Goal: Task Accomplishment & Management: Use online tool/utility

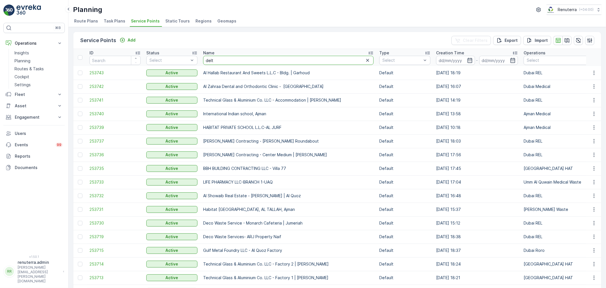
type input "delta"
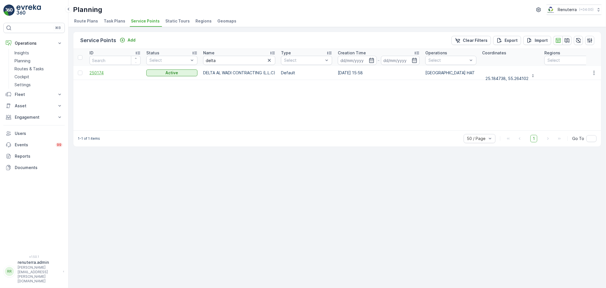
click at [101, 71] on span "250174" at bounding box center [115, 73] width 51 height 6
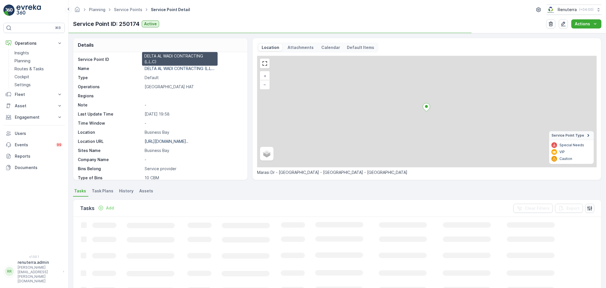
click at [178, 69] on p "DELTA AL WADI CONTRACTING (L.L..." at bounding box center [180, 68] width 70 height 5
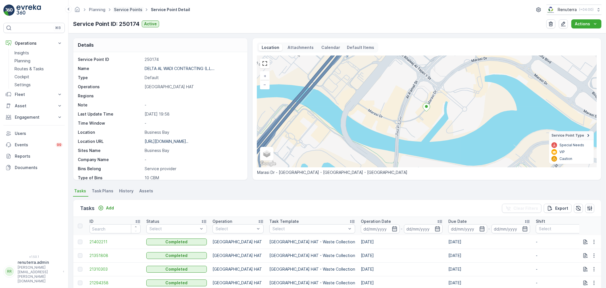
click at [130, 8] on link "Service Points" at bounding box center [128, 9] width 28 height 5
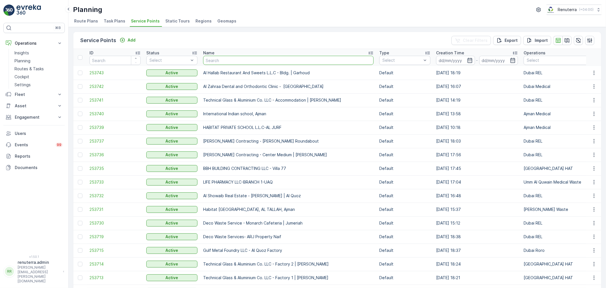
click at [228, 58] on input "text" at bounding box center [288, 60] width 171 height 9
type input "a"
type input "l"
type input "al [PERSON_NAME]"
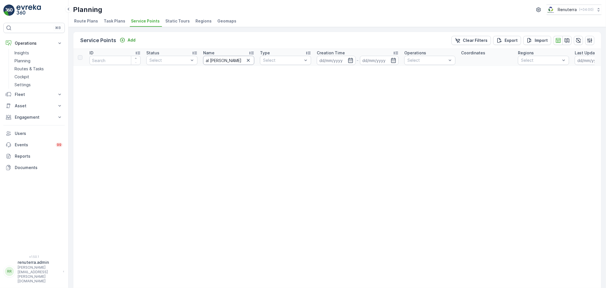
click at [220, 61] on input "al [PERSON_NAME]" at bounding box center [228, 60] width 51 height 9
type input "al"
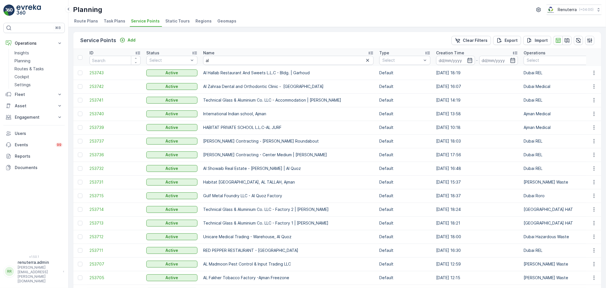
click at [242, 61] on input "al" at bounding box center [288, 60] width 171 height 9
type input "al [PERSON_NAME]"
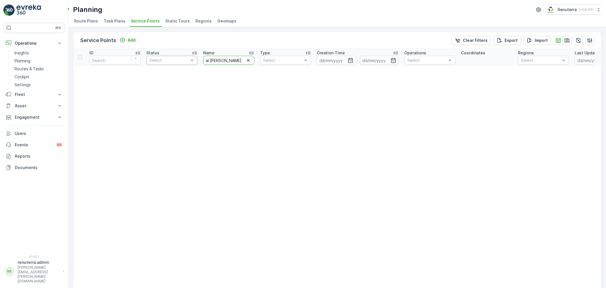
drag, startPoint x: 219, startPoint y: 59, endPoint x: 185, endPoint y: 59, distance: 33.8
type input "Al [PERSON_NAME]"
click at [209, 61] on input "Al [PERSON_NAME]" at bounding box center [228, 60] width 51 height 9
type input "[PERSON_NAME]"
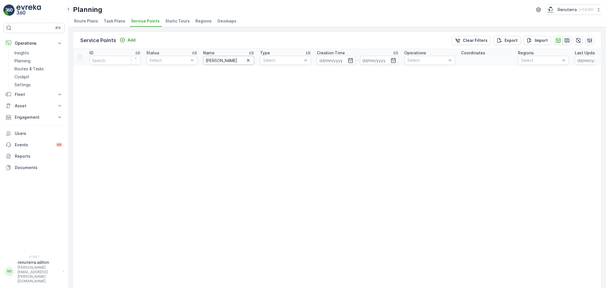
click at [206, 59] on input "[PERSON_NAME]" at bounding box center [228, 60] width 51 height 9
type input "[PERSON_NAME]"
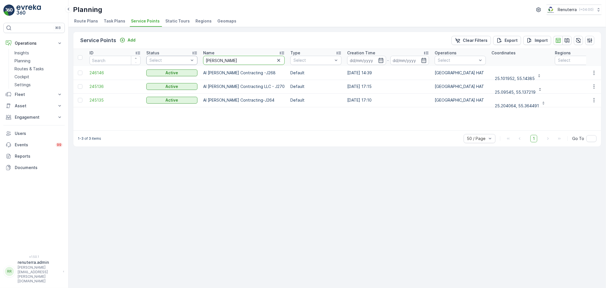
drag, startPoint x: 227, startPoint y: 64, endPoint x: 189, endPoint y: 59, distance: 38.5
type input "buidling"
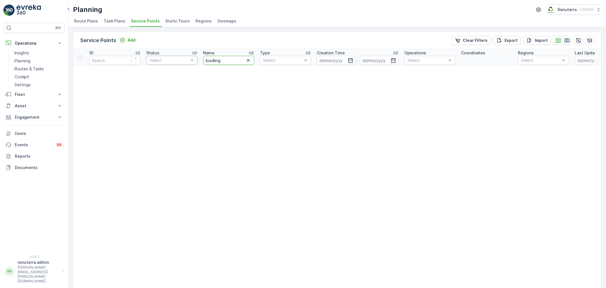
drag, startPoint x: 227, startPoint y: 59, endPoint x: 191, endPoint y: 59, distance: 36.1
type input "quasis"
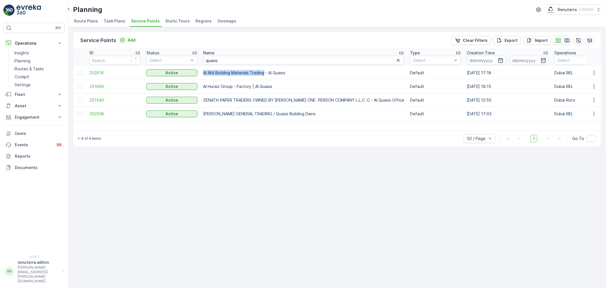
drag, startPoint x: 203, startPoint y: 73, endPoint x: 264, endPoint y: 73, distance: 61.4
click at [265, 73] on p "Al Ahli Building Materials Trading - Al Quasis" at bounding box center [303, 73] width 201 height 6
copy p "Al Ahli Building Materials Trading"
drag, startPoint x: 231, startPoint y: 61, endPoint x: 200, endPoint y: 59, distance: 30.5
click at [200, 59] on th "Name quasis" at bounding box center [303, 57] width 207 height 17
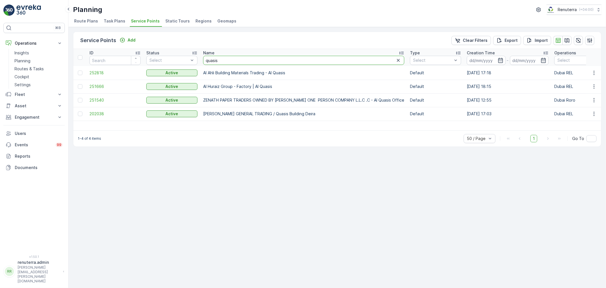
paste input "Al Ahli Building Materials Trading"
type input "Al Ahli Building Materials Trading"
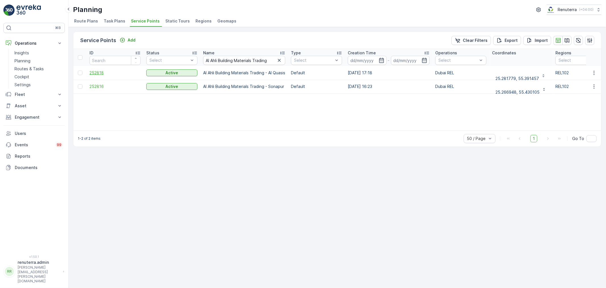
click at [102, 71] on span "252818" at bounding box center [115, 73] width 51 height 6
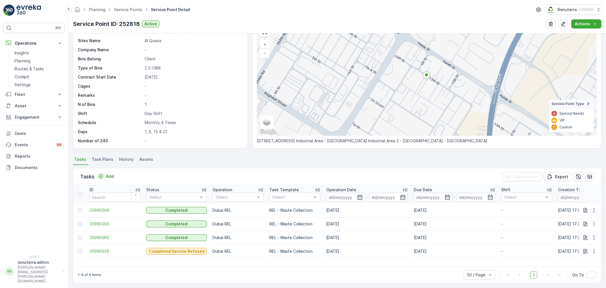
scroll to position [34, 0]
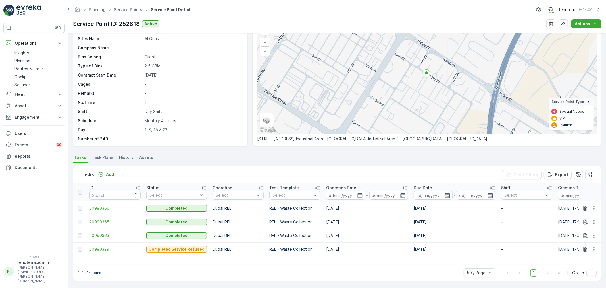
click at [100, 156] on span "Task Plans" at bounding box center [103, 157] width 22 height 6
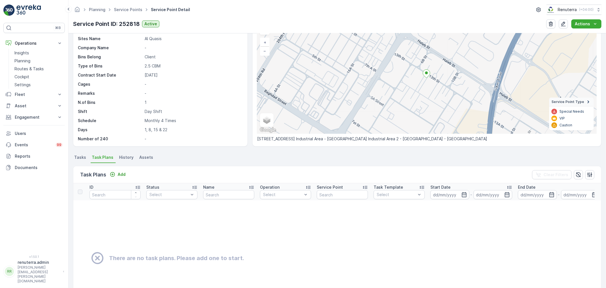
click at [82, 157] on span "Tasks" at bounding box center [80, 157] width 12 height 6
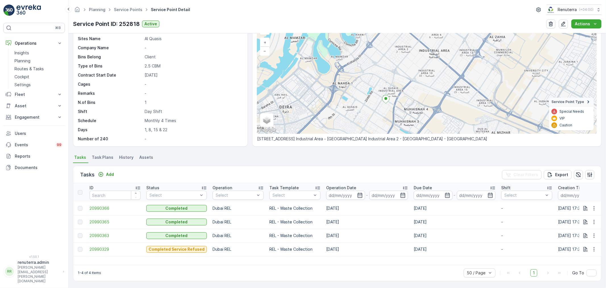
click at [102, 157] on span "Task Plans" at bounding box center [103, 157] width 22 height 6
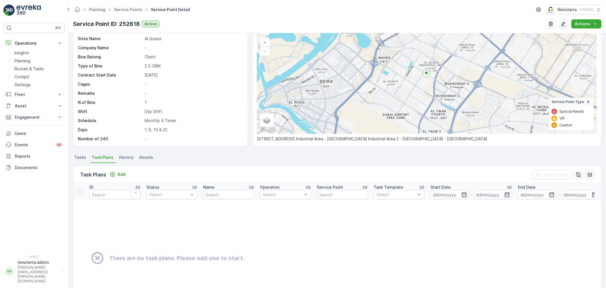
click at [81, 157] on span "Tasks" at bounding box center [80, 157] width 12 height 6
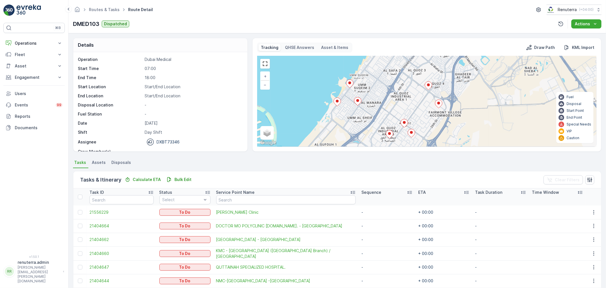
scroll to position [18, 0]
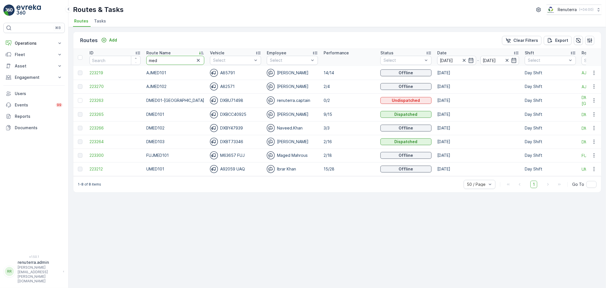
drag, startPoint x: 167, startPoint y: 60, endPoint x: 146, endPoint y: 60, distance: 21.0
click at [146, 60] on th "Route Name med" at bounding box center [176, 57] width 64 height 17
type input "hat"
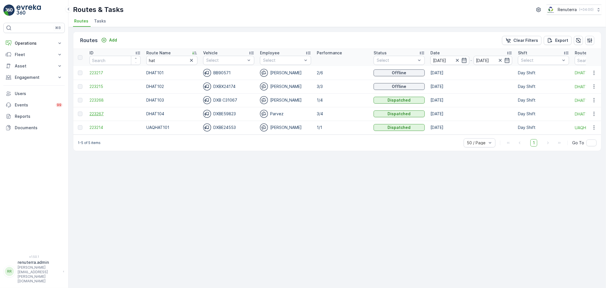
click at [97, 113] on span "223267" at bounding box center [115, 114] width 51 height 6
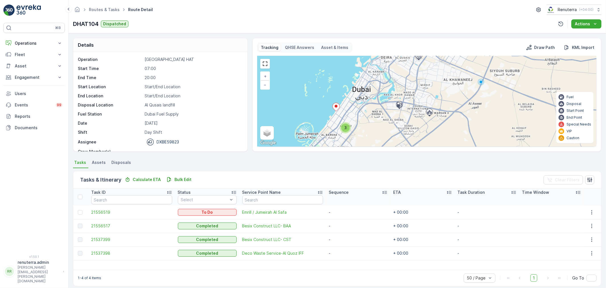
drag, startPoint x: 390, startPoint y: 94, endPoint x: 382, endPoint y: 109, distance: 16.0
click at [382, 109] on div "3 + − Satellite Roadmap Terrain Hybrid Leaflet Keyboard shortcuts Map Data Map …" at bounding box center [427, 101] width 339 height 90
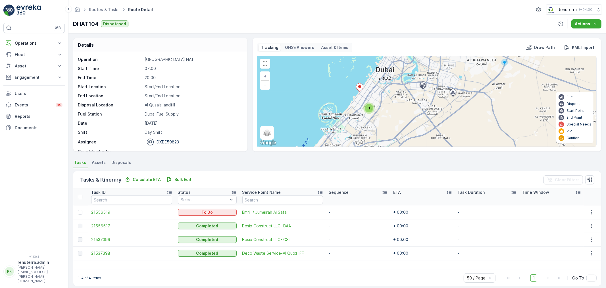
drag, startPoint x: 376, startPoint y: 121, endPoint x: 399, endPoint y: 101, distance: 30.9
click at [399, 101] on div "3 + − Satellite Roadmap Terrain Hybrid Leaflet Keyboard shortcuts Map Data Map …" at bounding box center [427, 101] width 339 height 90
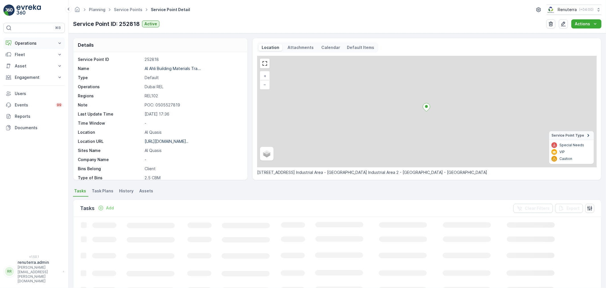
click at [24, 44] on p "Operations" at bounding box center [34, 43] width 39 height 6
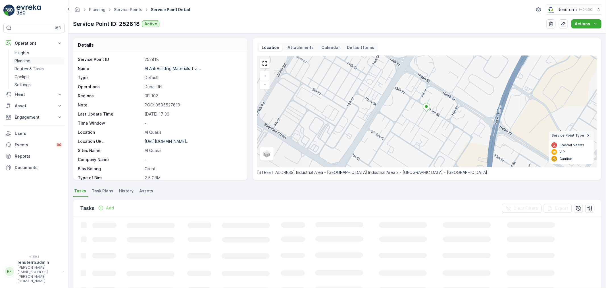
click at [23, 59] on p "Planning" at bounding box center [23, 61] width 16 height 6
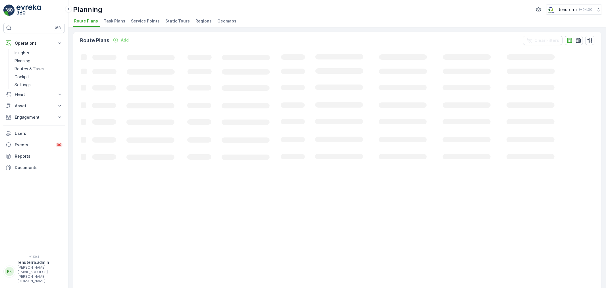
click at [140, 20] on span "Service Points" at bounding box center [145, 21] width 29 height 6
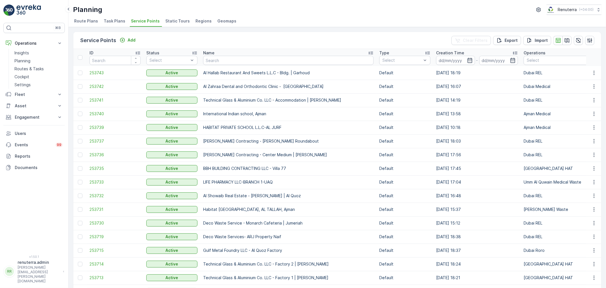
click at [255, 58] on input "text" at bounding box center [288, 60] width 171 height 9
type input "saudi"
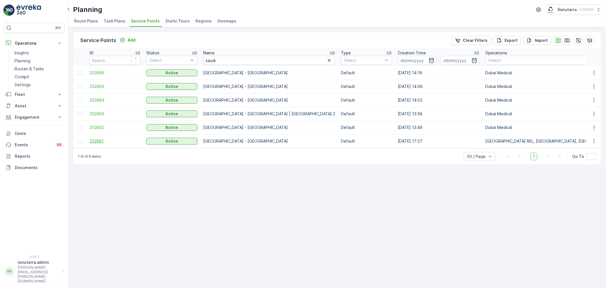
click at [99, 142] on span "252881" at bounding box center [115, 141] width 51 height 6
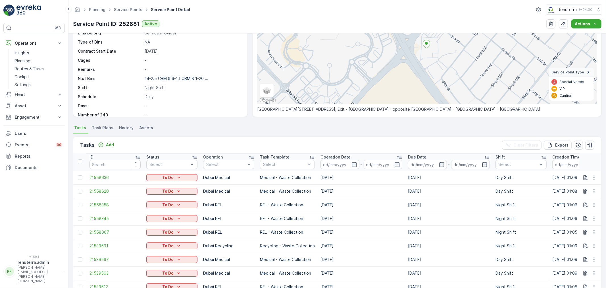
scroll to position [1, 0]
click at [107, 144] on p "Add" at bounding box center [110, 145] width 8 height 6
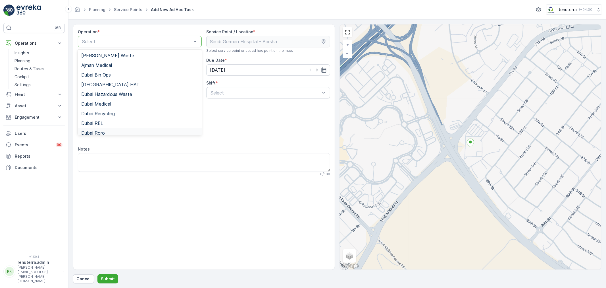
click at [106, 130] on div "Dubai Roro" at bounding box center [139, 132] width 117 height 5
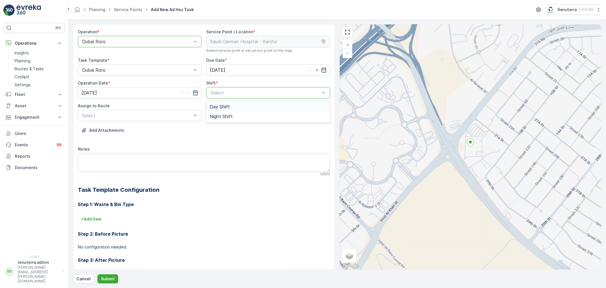
click at [227, 106] on span "Day Shift" at bounding box center [220, 106] width 20 height 5
click at [108, 138] on span "DRORO101 (Dispatched) - DXBCC95212" at bounding box center [124, 138] width 86 height 5
click at [107, 277] on p "Submit" at bounding box center [108, 279] width 14 height 6
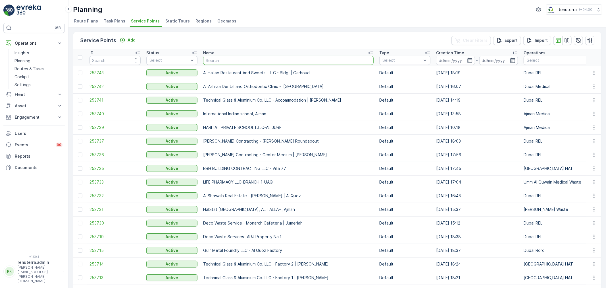
click at [235, 56] on input "text" at bounding box center [288, 60] width 171 height 9
type input "m77"
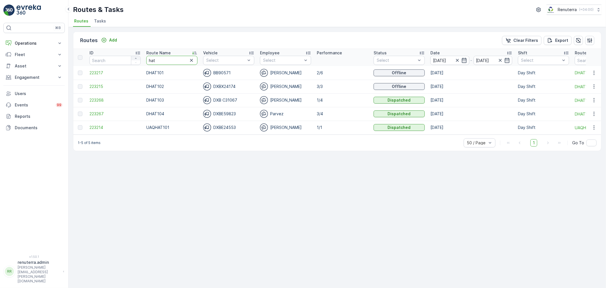
drag, startPoint x: 163, startPoint y: 58, endPoint x: 140, endPoint y: 58, distance: 22.7
click at [140, 58] on tr "ID Route Name hat Vehicle Select Employee Select Performance Status Select Date…" at bounding box center [358, 57] width 571 height 17
type input "rel"
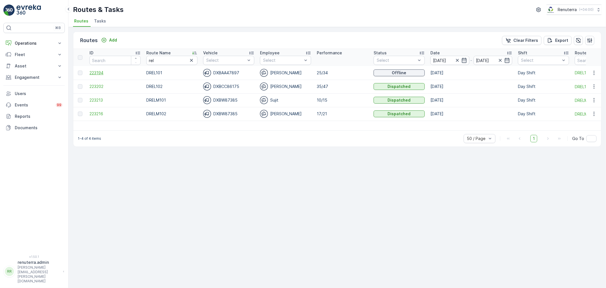
click at [102, 71] on span "223194" at bounding box center [115, 73] width 51 height 6
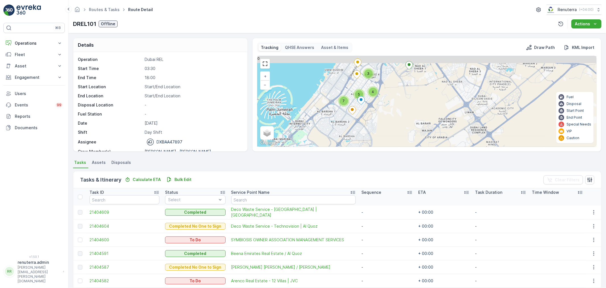
drag, startPoint x: 401, startPoint y: 97, endPoint x: 400, endPoint y: 154, distance: 56.6
click at [400, 154] on div "Details Operation Dubai REL Start Time 03:30 End Time 18:00 Start Location Star…" at bounding box center [338, 160] width 538 height 254
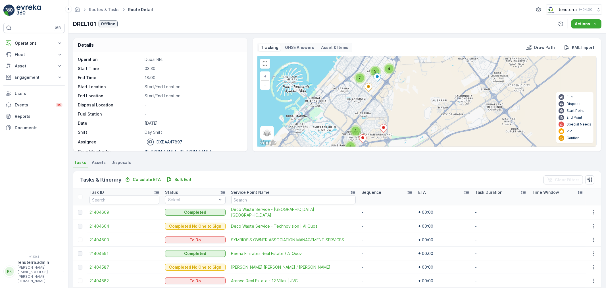
drag, startPoint x: 419, startPoint y: 92, endPoint x: 435, endPoint y: 63, distance: 33.5
click at [435, 63] on div "7 3 4 5 3 5 + − Satellite Roadmap Terrain Hybrid Leaflet Keyboard shortcuts Map…" at bounding box center [427, 101] width 339 height 90
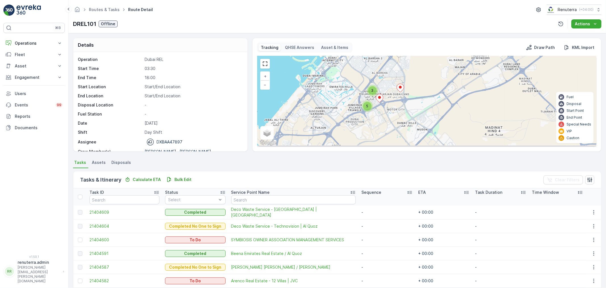
drag, startPoint x: 405, startPoint y: 123, endPoint x: 415, endPoint y: 70, distance: 53.8
click at [415, 70] on div "7 3 4 5 3 5 + − Satellite Roadmap Terrain Hybrid Leaflet Keyboard shortcuts Map…" at bounding box center [427, 101] width 339 height 90
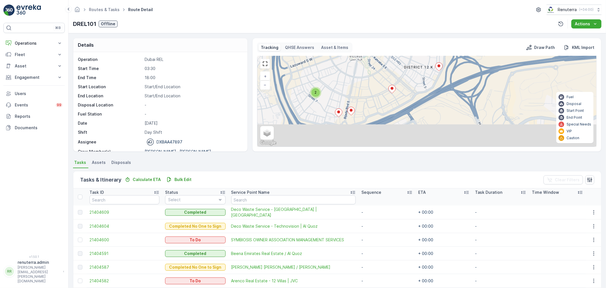
drag, startPoint x: 354, startPoint y: 100, endPoint x: 357, endPoint y: 82, distance: 18.8
click at [357, 82] on div "2 2 2 2 + − Satellite Roadmap Terrain Hybrid Leaflet Keyboard shortcuts Map Dat…" at bounding box center [427, 101] width 339 height 90
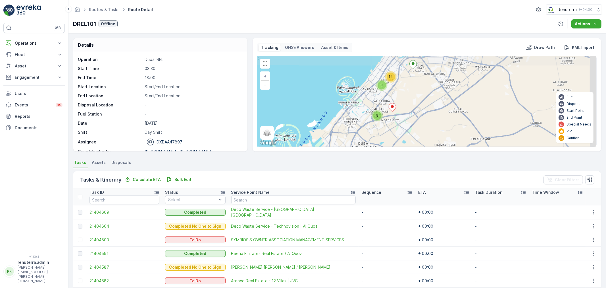
drag, startPoint x: 469, startPoint y: 99, endPoint x: 416, endPoint y: 108, distance: 54.3
click at [416, 108] on div "9 14 9 + − Satellite Roadmap Terrain Hybrid Leaflet Keyboard shortcuts Map Data…" at bounding box center [427, 101] width 339 height 90
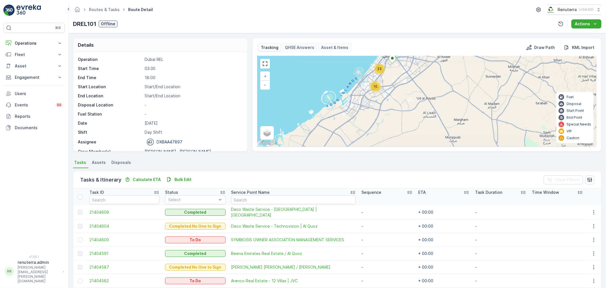
drag, startPoint x: 446, startPoint y: 92, endPoint x: 419, endPoint y: 71, distance: 34.4
click at [427, 66] on div "23 10 + − Satellite Roadmap Terrain Hybrid Leaflet Keyboard shortcuts Map Data …" at bounding box center [427, 101] width 339 height 90
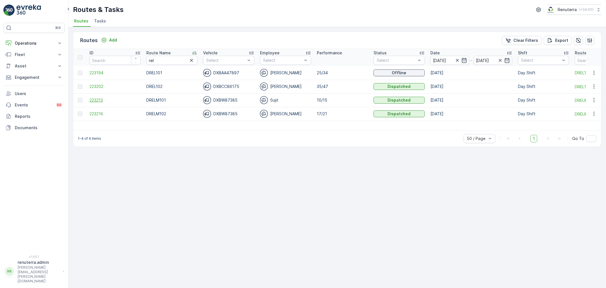
click at [95, 101] on span "223213" at bounding box center [115, 100] width 51 height 6
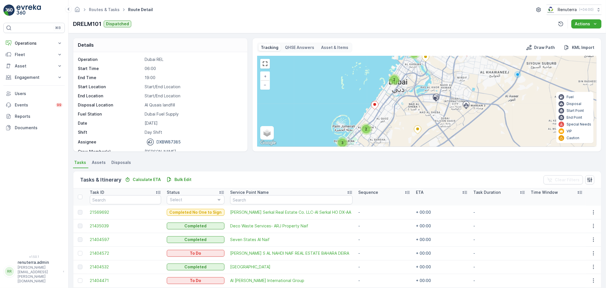
drag, startPoint x: 420, startPoint y: 80, endPoint x: 402, endPoint y: 129, distance: 52.8
click at [402, 129] on div "3 2 2 3 + − Satellite Roadmap Terrain Hybrid Leaflet Keyboard shortcuts Map Dat…" at bounding box center [427, 101] width 339 height 90
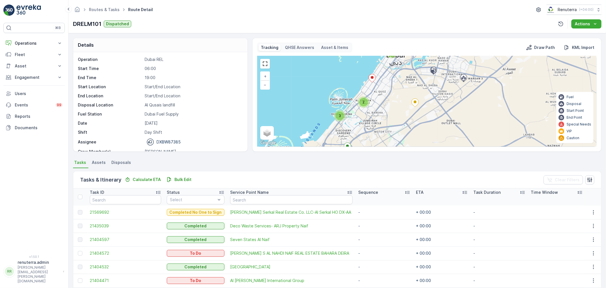
drag, startPoint x: 418, startPoint y: 88, endPoint x: 416, endPoint y: 61, distance: 27.7
click at [416, 61] on div "3 2 2 3 + − Satellite Roadmap Terrain Hybrid Leaflet Keyboard shortcuts Map Dat…" at bounding box center [427, 101] width 339 height 90
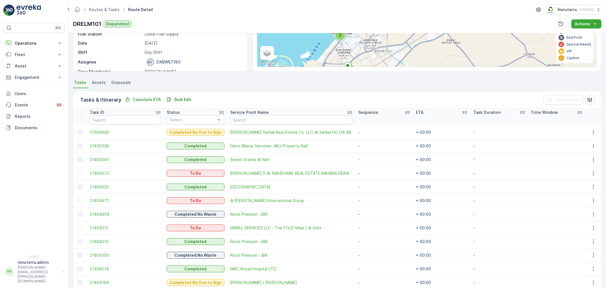
scroll to position [146, 0]
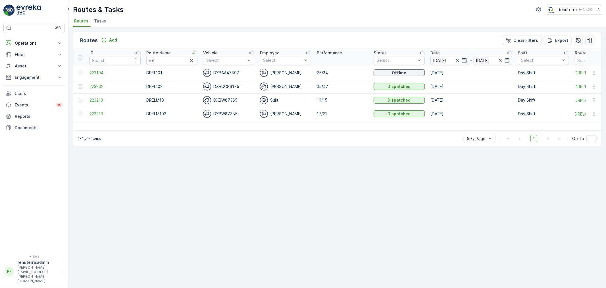
click at [97, 97] on span "223213" at bounding box center [115, 100] width 51 height 6
